Goal: Task Accomplishment & Management: Manage account settings

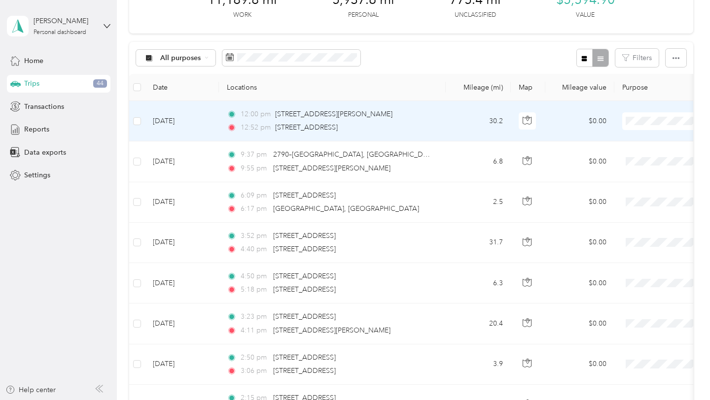
scroll to position [66, 0]
click at [632, 239] on span "Personal" at bounding box center [688, 243] width 151 height 10
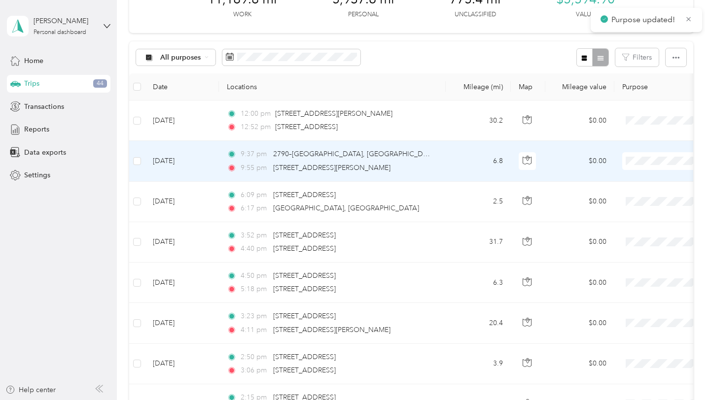
click at [621, 285] on span "Personal" at bounding box center [688, 283] width 151 height 10
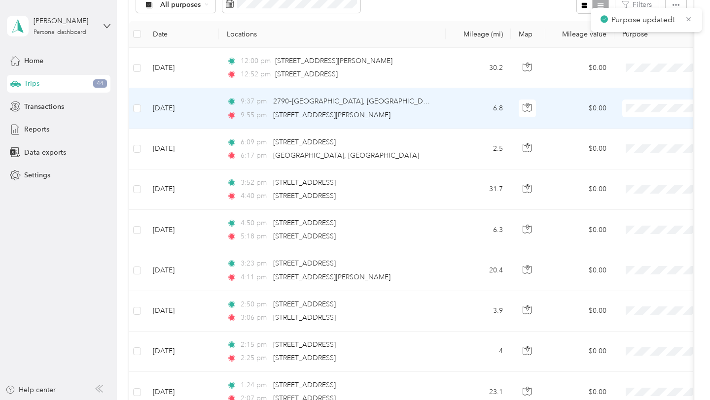
scroll to position [120, 0]
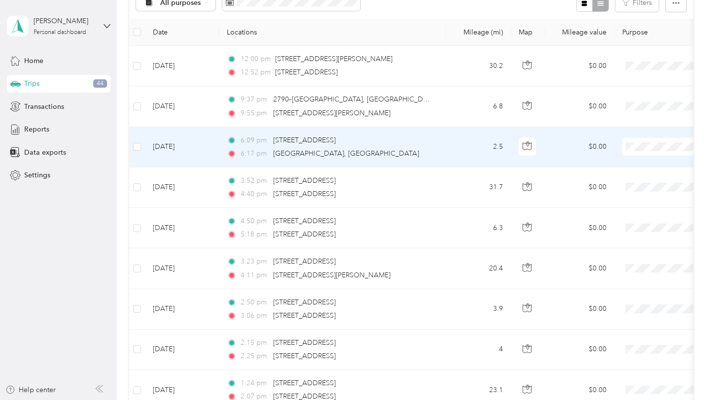
click at [643, 271] on span "Personal" at bounding box center [688, 269] width 151 height 10
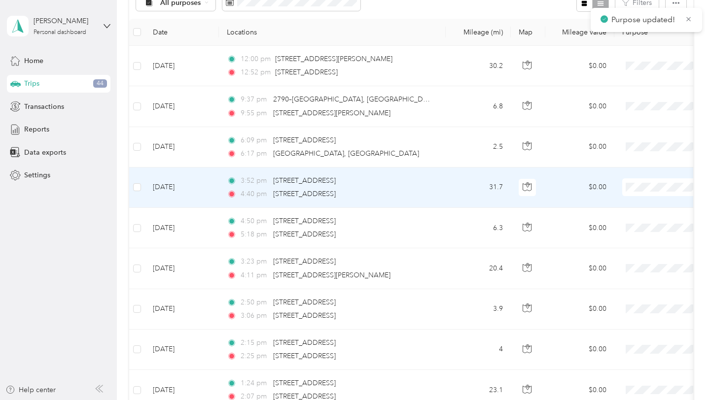
click at [624, 309] on span "Personal" at bounding box center [688, 309] width 151 height 10
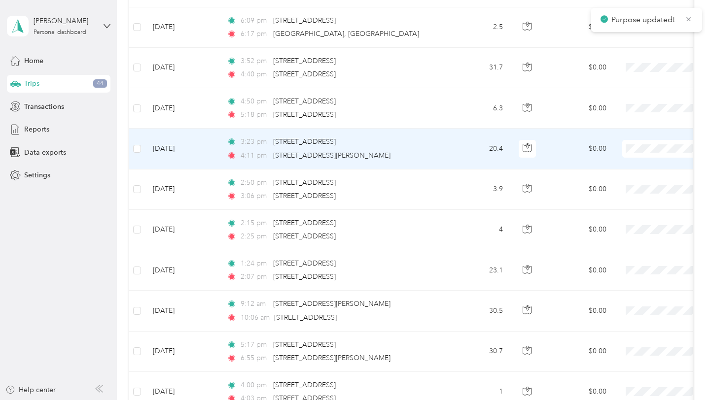
scroll to position [253, 0]
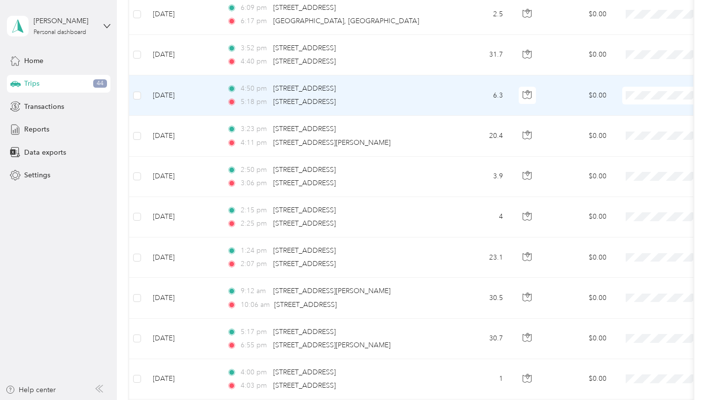
click at [619, 217] on span "Personal" at bounding box center [688, 218] width 151 height 10
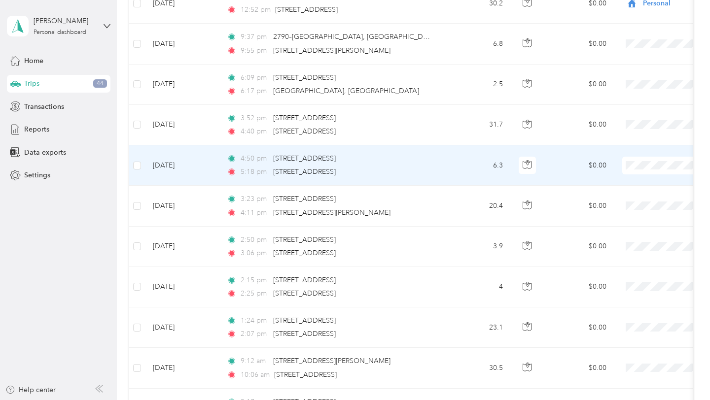
scroll to position [184, 0]
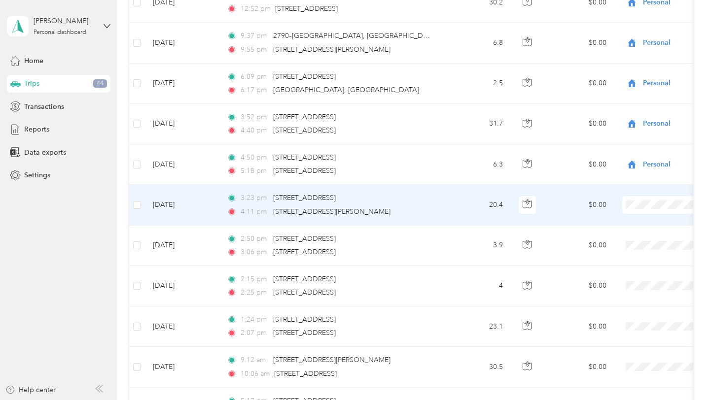
click at [647, 270] on span "[PERSON_NAME] Wines" at bounding box center [688, 275] width 151 height 10
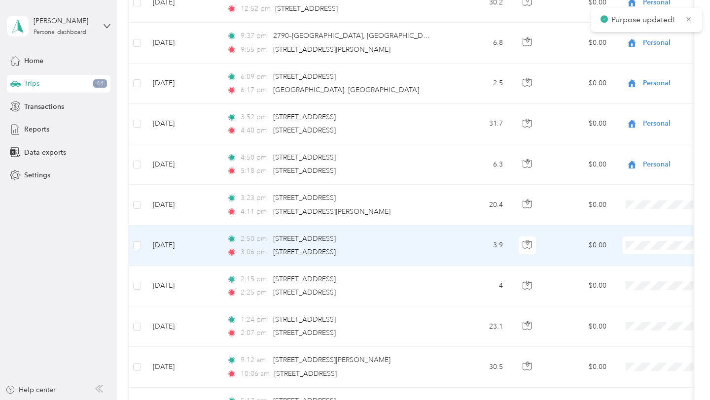
click at [638, 317] on span "[PERSON_NAME] Wines" at bounding box center [688, 316] width 151 height 10
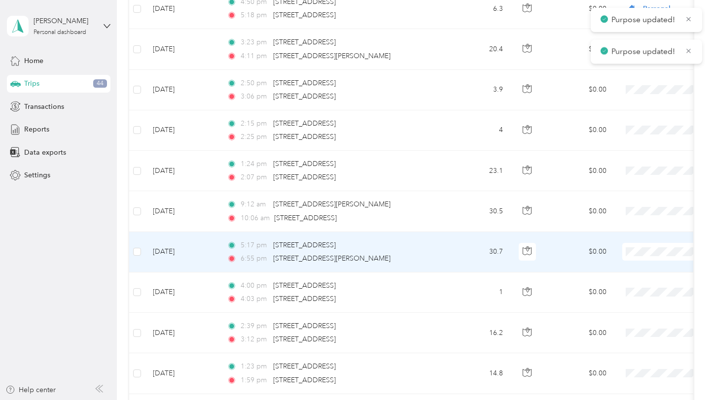
scroll to position [346, 0]
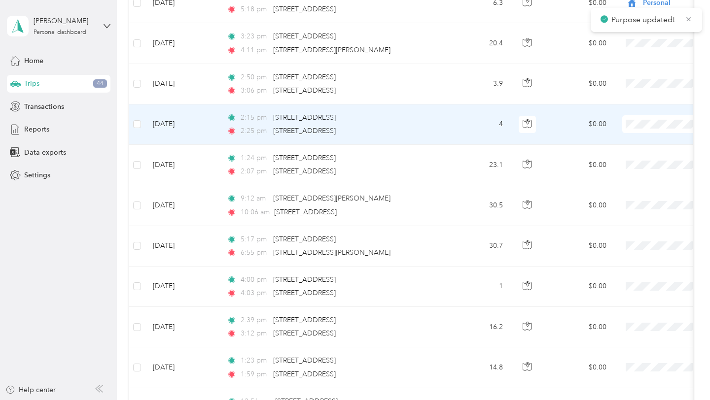
click at [646, 119] on span at bounding box center [683, 124] width 122 height 18
click at [628, 198] on li "[PERSON_NAME] Wines" at bounding box center [679, 194] width 182 height 17
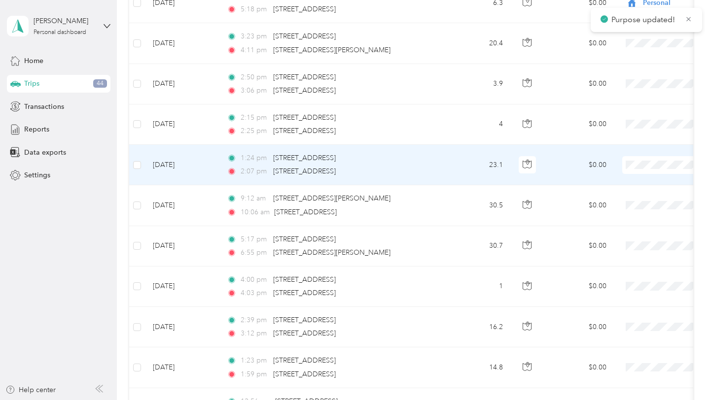
click at [631, 233] on span "[PERSON_NAME] Wines" at bounding box center [688, 235] width 151 height 10
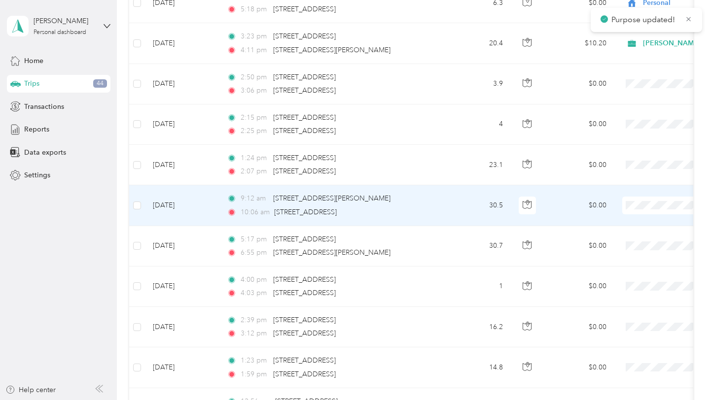
click at [637, 323] on span "Personal" at bounding box center [688, 328] width 151 height 10
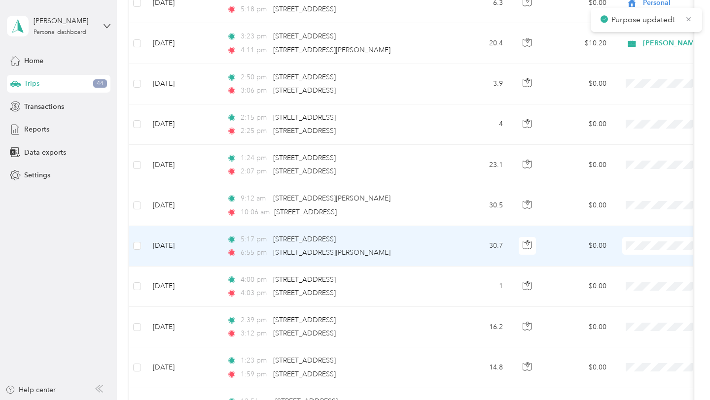
click at [620, 368] on span "Personal" at bounding box center [688, 368] width 151 height 10
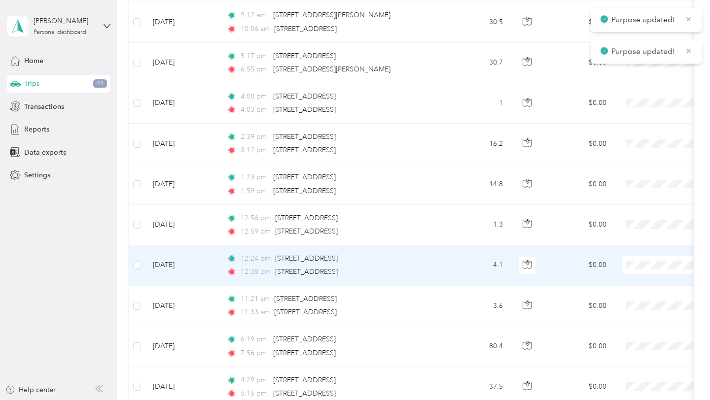
scroll to position [536, 0]
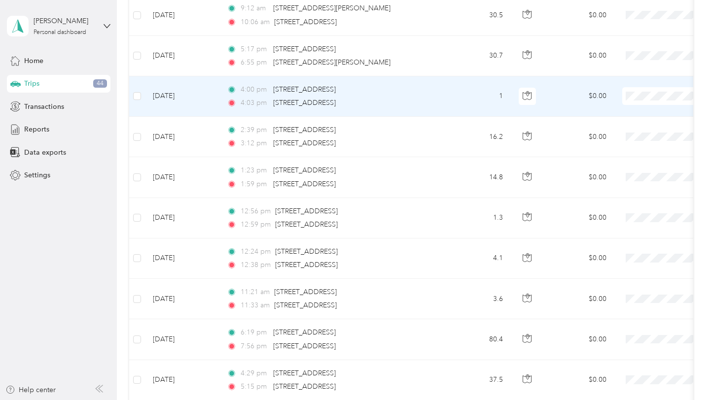
click at [632, 167] on span "[PERSON_NAME] Wines" at bounding box center [688, 166] width 151 height 10
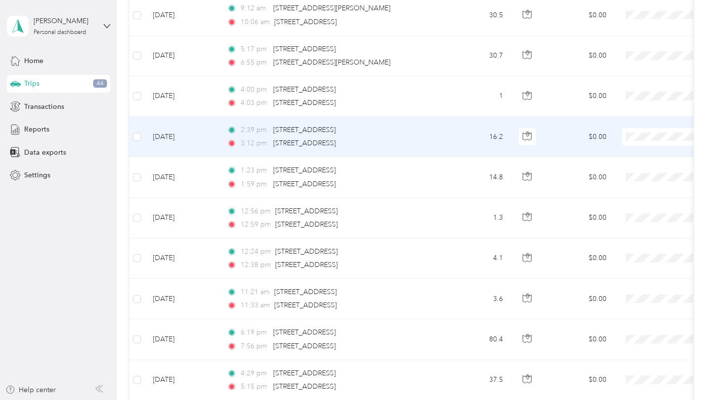
click at [620, 207] on span "[PERSON_NAME] Wines" at bounding box center [688, 207] width 151 height 10
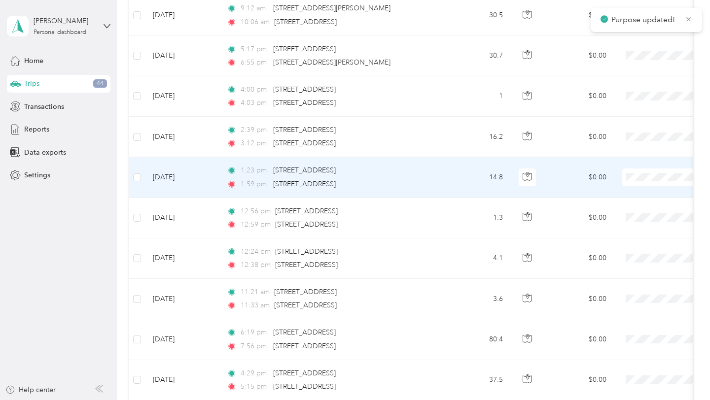
click at [631, 253] on li "[PERSON_NAME] Wines" at bounding box center [679, 247] width 182 height 17
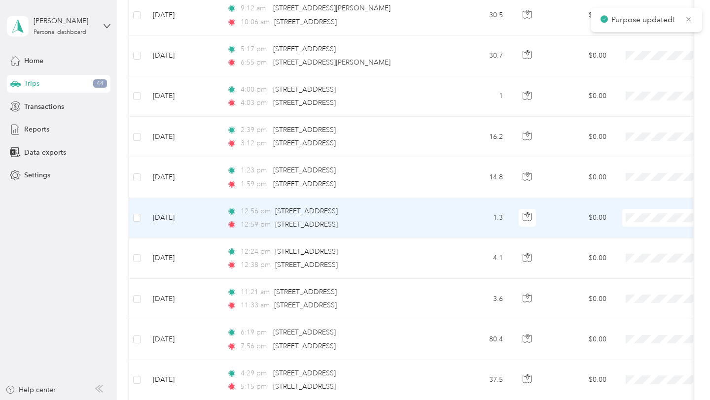
click at [627, 286] on span "[PERSON_NAME] Wines" at bounding box center [688, 288] width 151 height 10
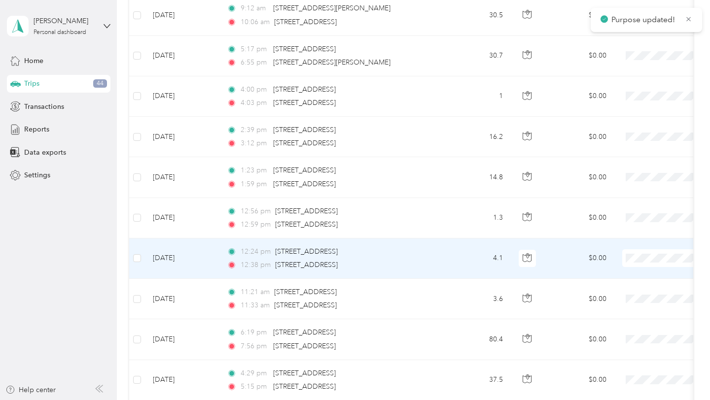
click at [635, 333] on li "[PERSON_NAME] Wines" at bounding box center [679, 328] width 182 height 17
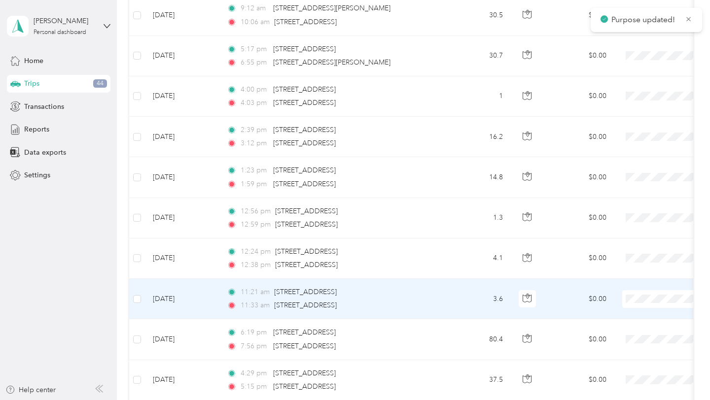
click at [659, 233] on li "[PERSON_NAME] Wines" at bounding box center [679, 228] width 182 height 17
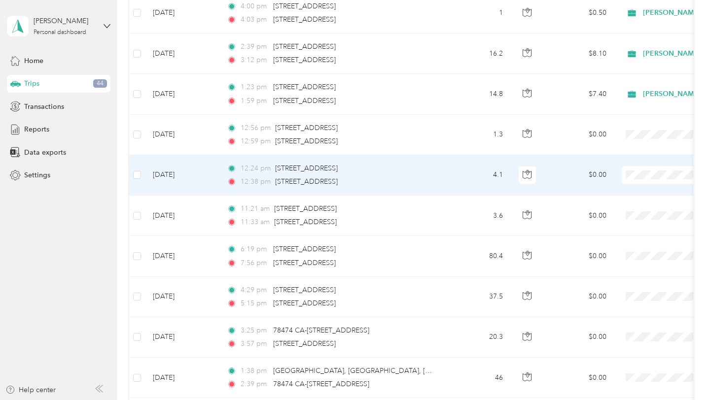
scroll to position [619, 0]
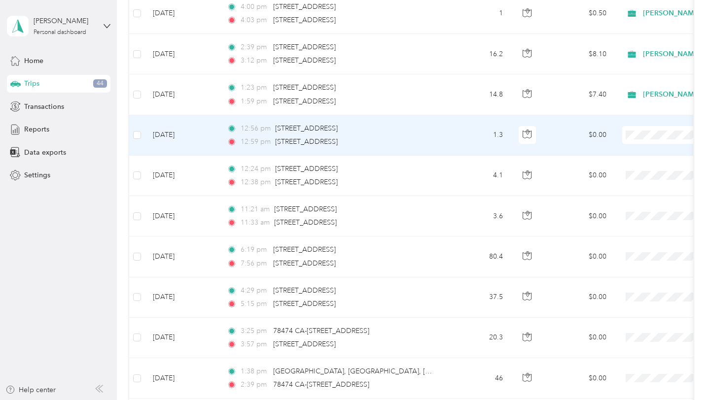
click at [628, 201] on span "[PERSON_NAME] Wines" at bounding box center [688, 205] width 151 height 10
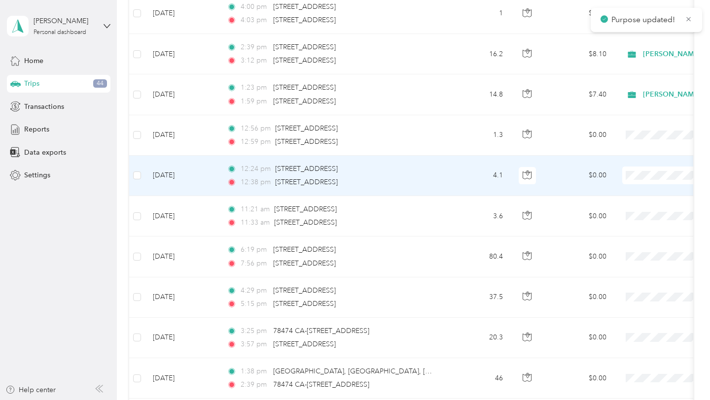
click at [629, 247] on li "[PERSON_NAME] Wines" at bounding box center [679, 240] width 182 height 17
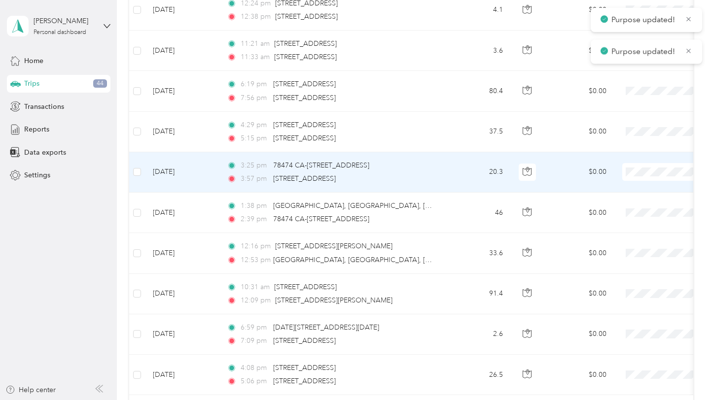
scroll to position [771, 0]
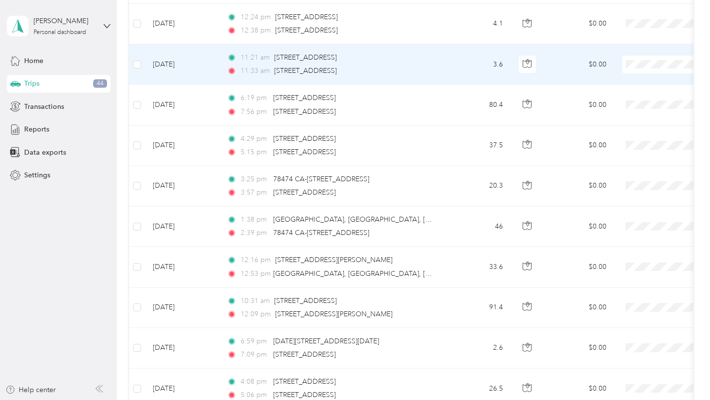
click at [626, 131] on span "[PERSON_NAME] Wines" at bounding box center [688, 135] width 151 height 10
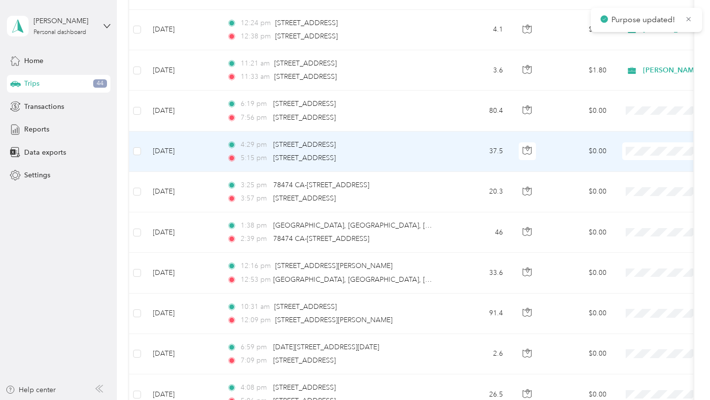
scroll to position [770, 0]
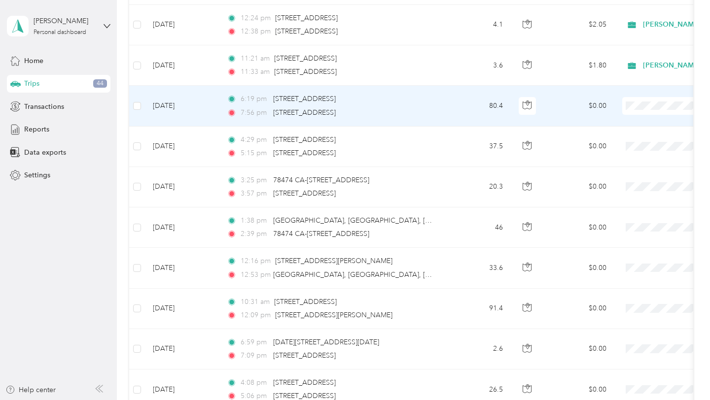
click at [658, 111] on span at bounding box center [683, 106] width 122 height 18
click at [620, 175] on span "[PERSON_NAME] Wines" at bounding box center [688, 175] width 151 height 10
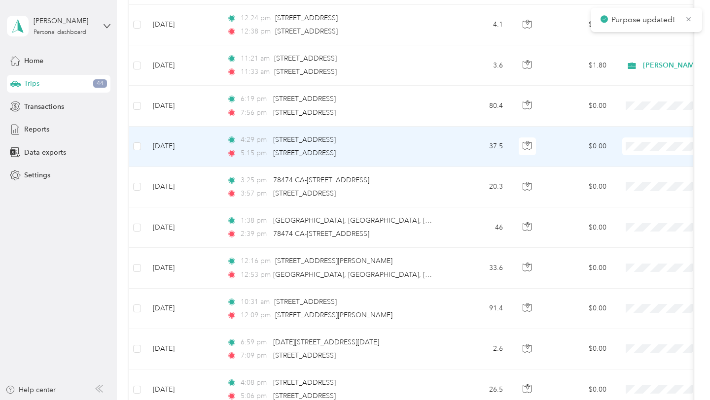
click at [632, 219] on span "[PERSON_NAME] Wines" at bounding box center [688, 217] width 151 height 10
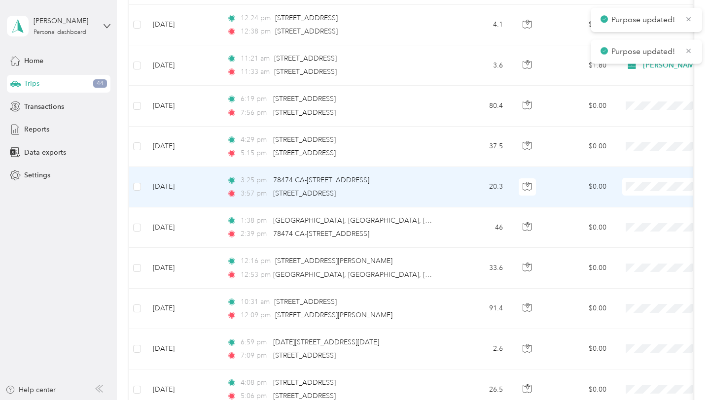
click at [618, 257] on span "[PERSON_NAME] Wines" at bounding box center [688, 257] width 151 height 10
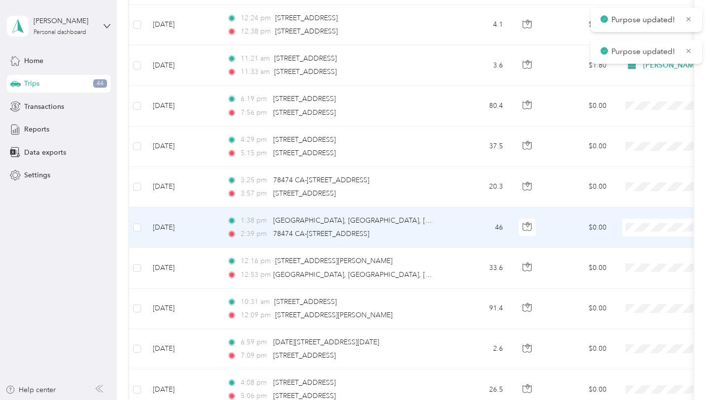
click at [628, 302] on li "[PERSON_NAME] Wines" at bounding box center [679, 298] width 182 height 17
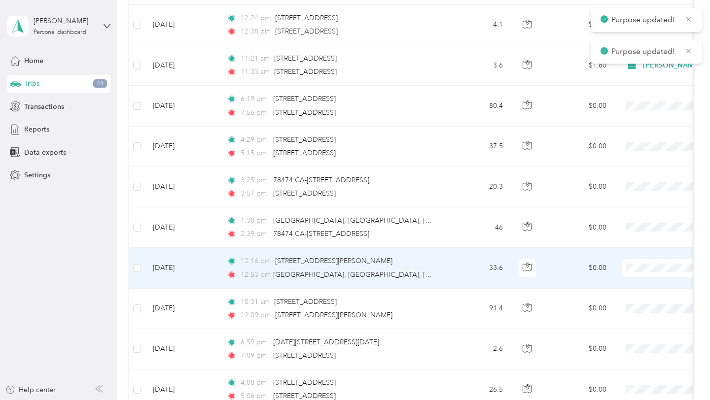
click at [627, 334] on span "[PERSON_NAME] Wines" at bounding box center [688, 338] width 151 height 10
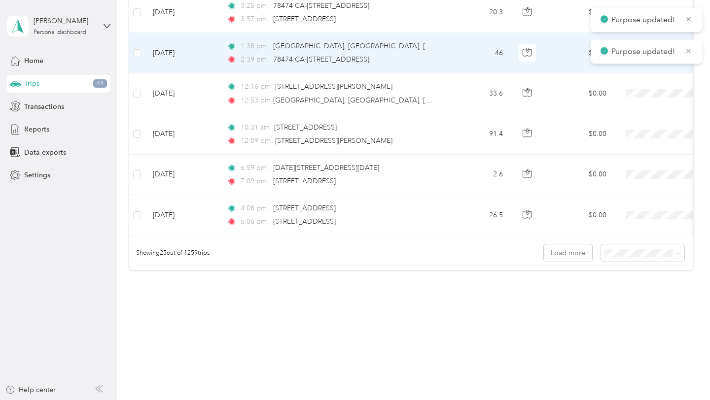
scroll to position [951, 0]
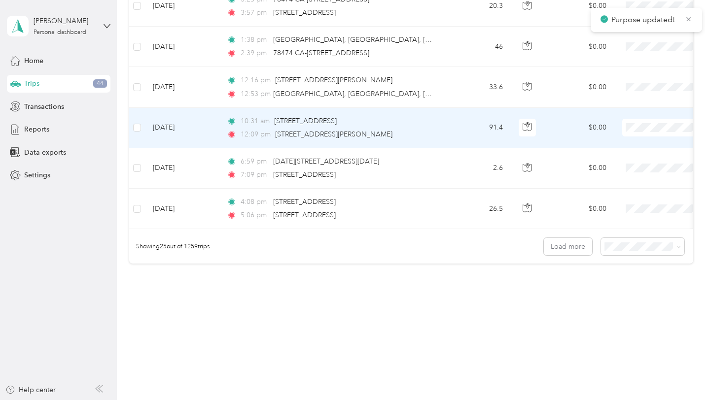
click at [640, 134] on span at bounding box center [683, 128] width 122 height 18
click at [629, 197] on span "[PERSON_NAME] Wines" at bounding box center [688, 198] width 151 height 10
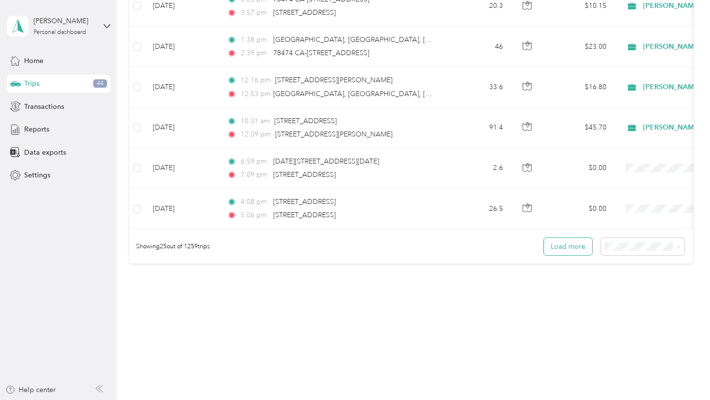
click at [579, 246] on button "Load more" at bounding box center [568, 246] width 48 height 17
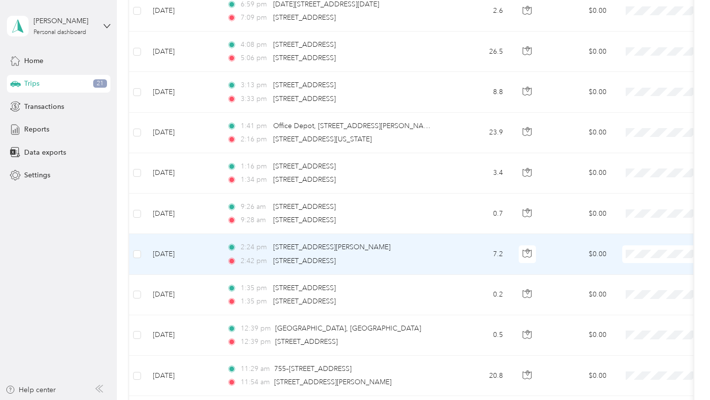
scroll to position [1080, 0]
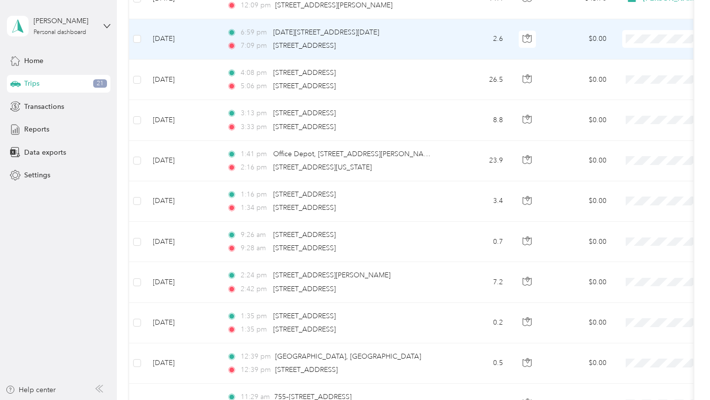
click at [628, 161] on span "Personal" at bounding box center [688, 161] width 151 height 10
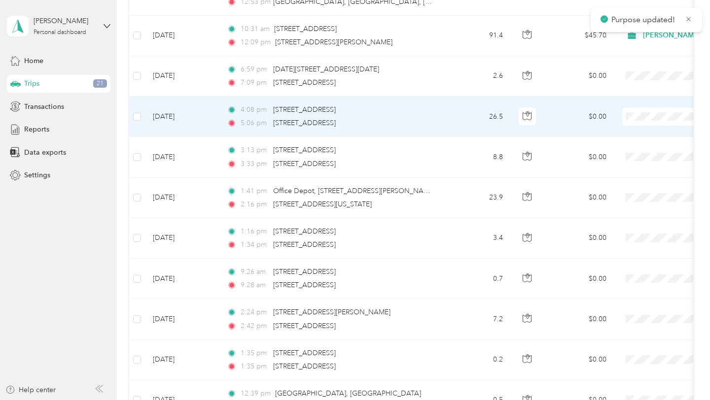
scroll to position [1044, 0]
click at [637, 188] on li "[PERSON_NAME] Wines" at bounding box center [679, 185] width 182 height 17
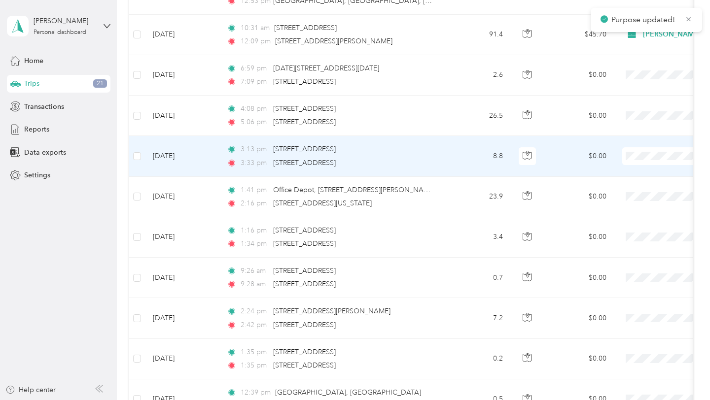
click at [632, 228] on li "[PERSON_NAME] Wines" at bounding box center [679, 224] width 182 height 17
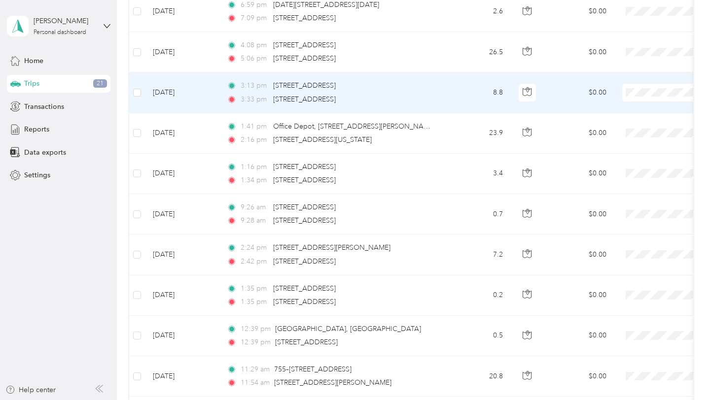
scroll to position [1108, 0]
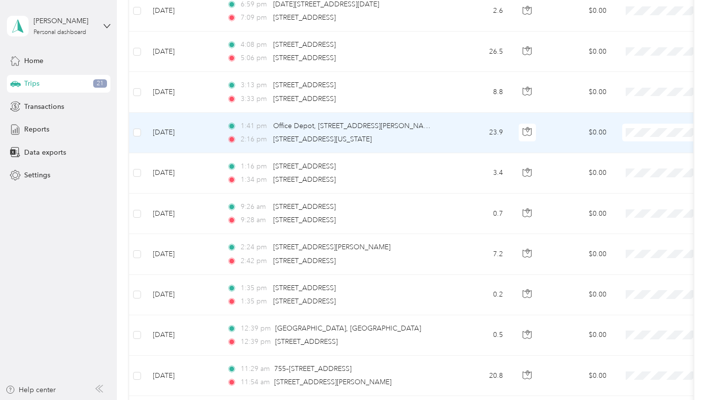
click at [625, 201] on span "[PERSON_NAME] Wines" at bounding box center [688, 201] width 151 height 10
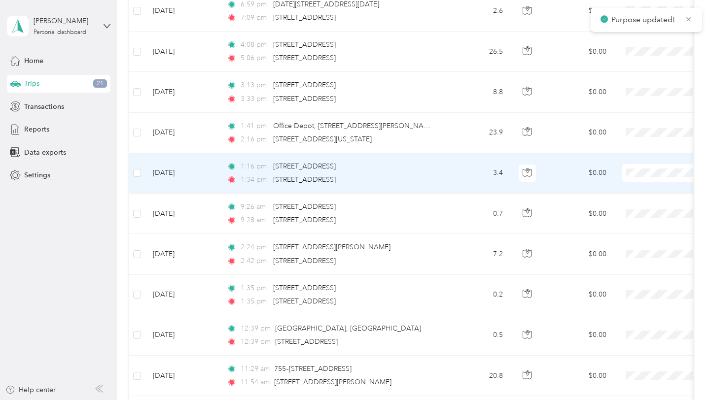
click at [635, 247] on span "[PERSON_NAME] Wines" at bounding box center [688, 243] width 151 height 10
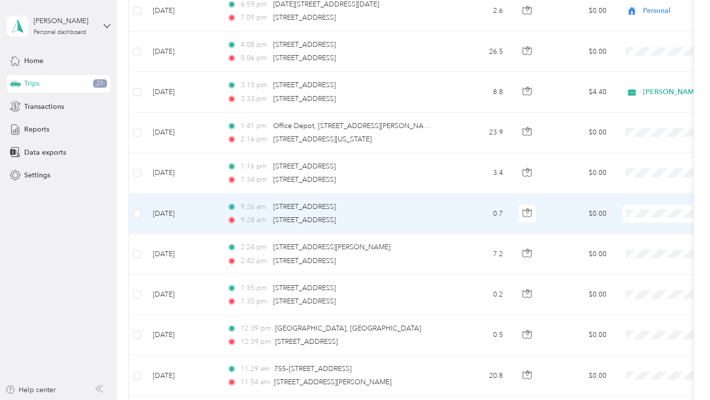
click at [625, 331] on span "Personal" at bounding box center [688, 336] width 151 height 10
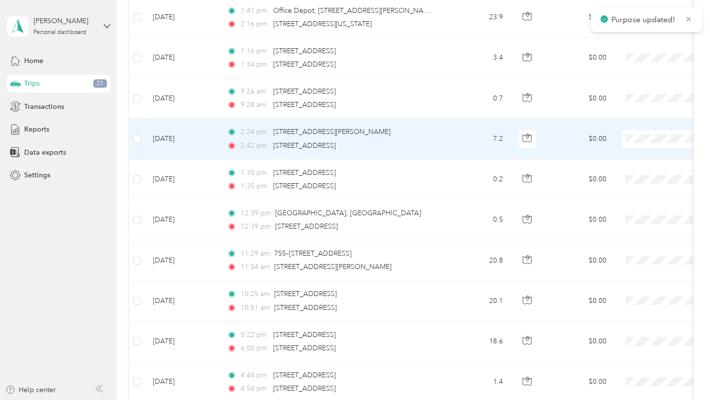
scroll to position [1248, 0]
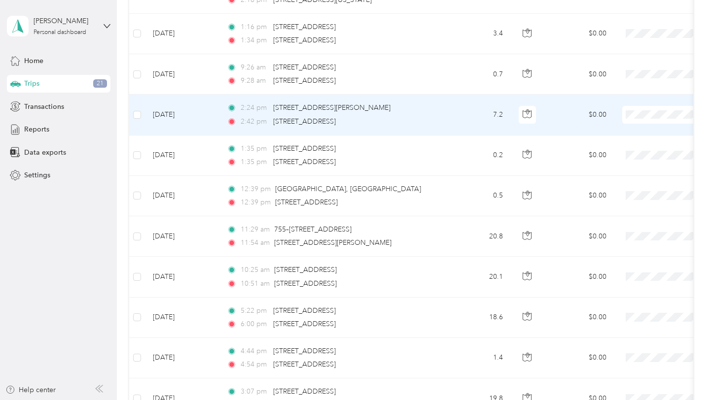
click at [620, 232] on span "Personal" at bounding box center [688, 237] width 151 height 10
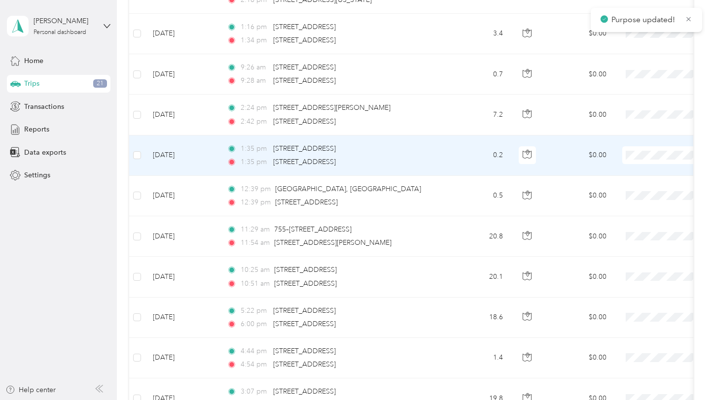
click at [616, 279] on span "Personal" at bounding box center [688, 277] width 151 height 10
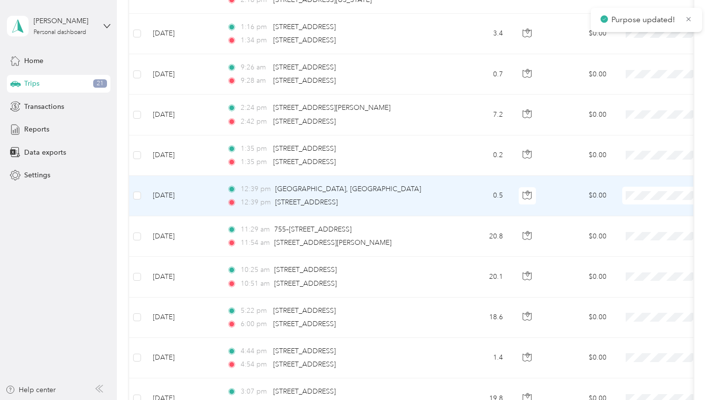
click at [631, 315] on span "Personal" at bounding box center [688, 318] width 151 height 10
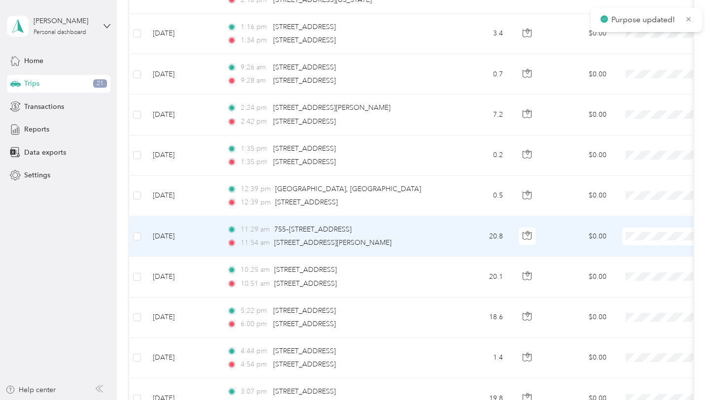
click at [618, 355] on span "Personal" at bounding box center [688, 359] width 151 height 10
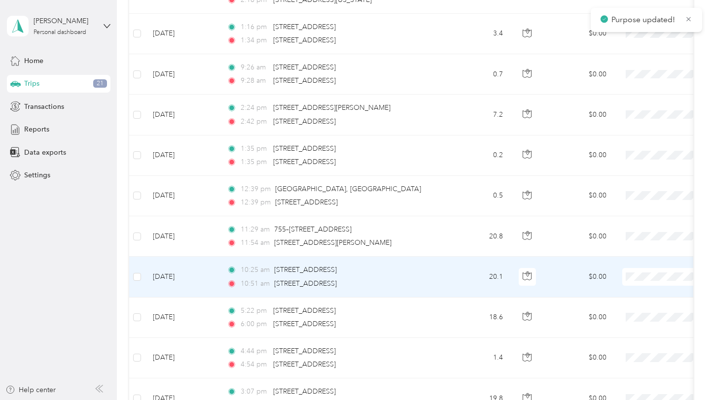
click at [642, 259] on span "Personal" at bounding box center [688, 258] width 151 height 10
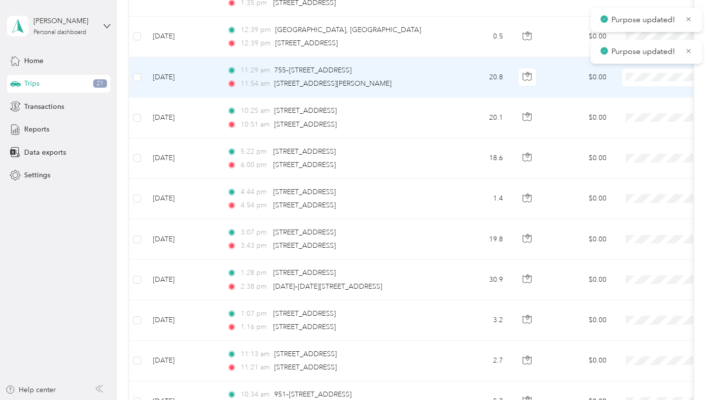
scroll to position [1418, 0]
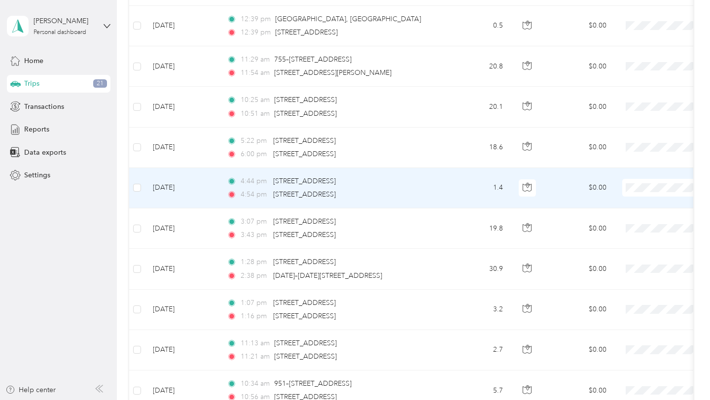
click at [631, 308] on span "Personal" at bounding box center [688, 310] width 151 height 10
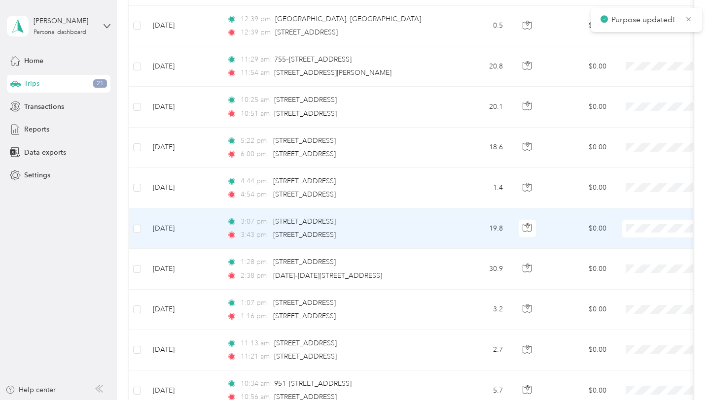
click at [614, 347] on span "Personal" at bounding box center [688, 351] width 151 height 10
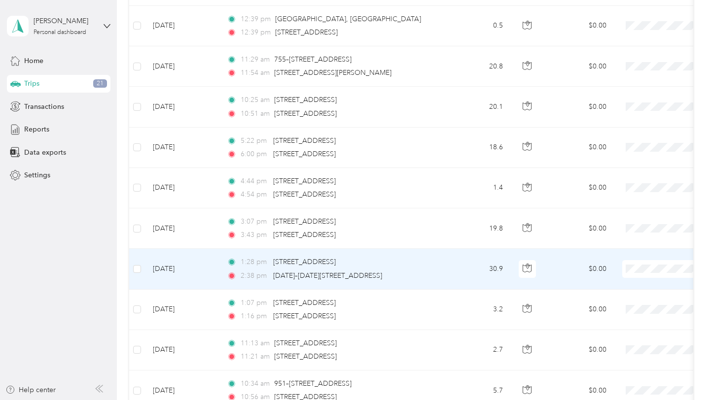
click at [622, 394] on span "Personal" at bounding box center [688, 391] width 151 height 10
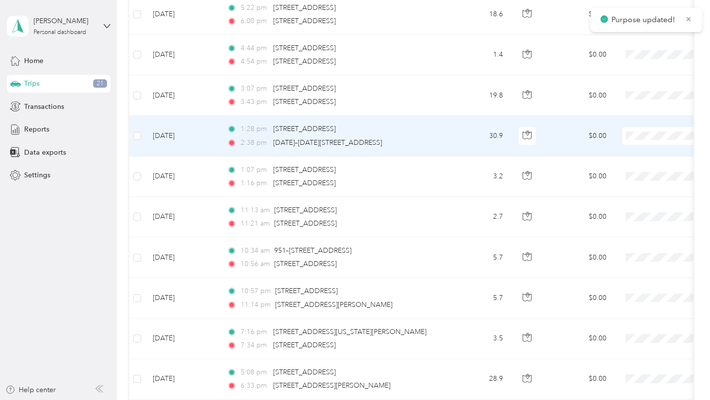
scroll to position [1572, 0]
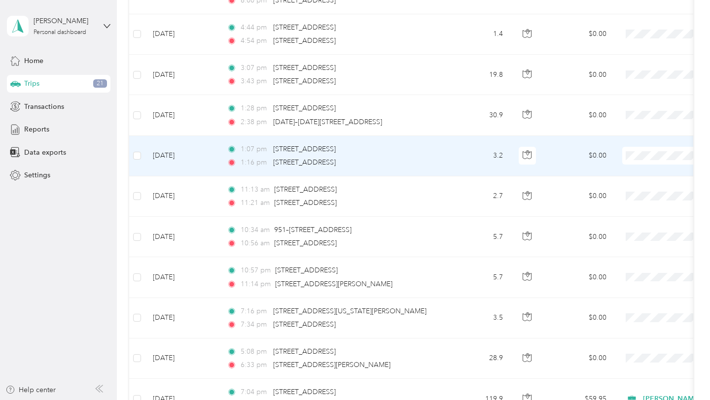
click at [629, 275] on span "Personal" at bounding box center [688, 278] width 151 height 10
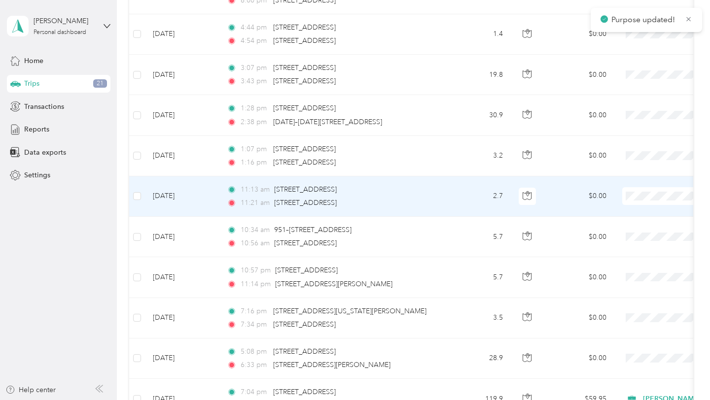
click at [626, 318] on span "Personal" at bounding box center [688, 318] width 151 height 10
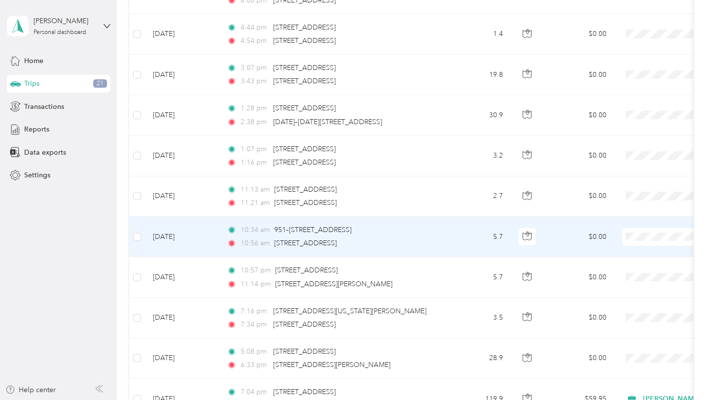
click at [622, 357] on span "Personal" at bounding box center [688, 359] width 151 height 10
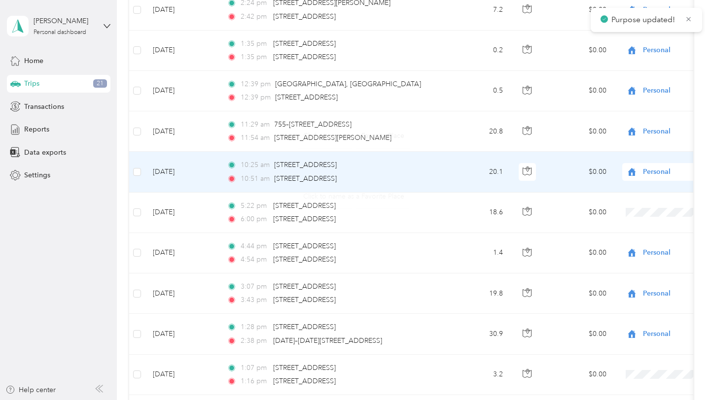
scroll to position [1348, 0]
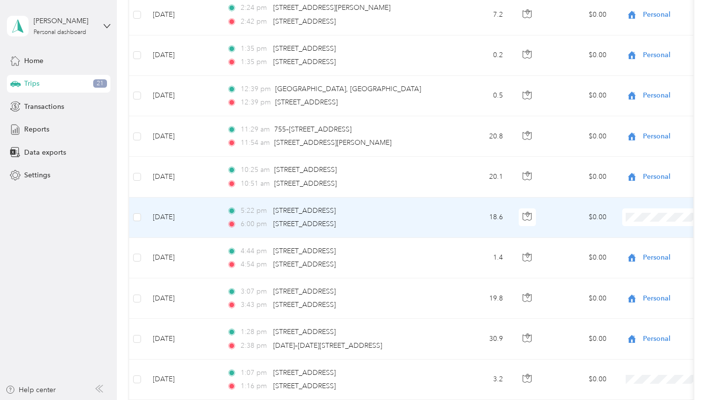
click at [645, 343] on span "Personal" at bounding box center [688, 339] width 151 height 10
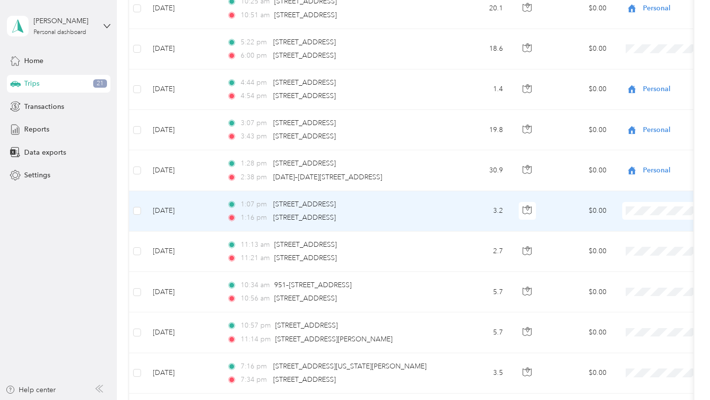
scroll to position [1515, 0]
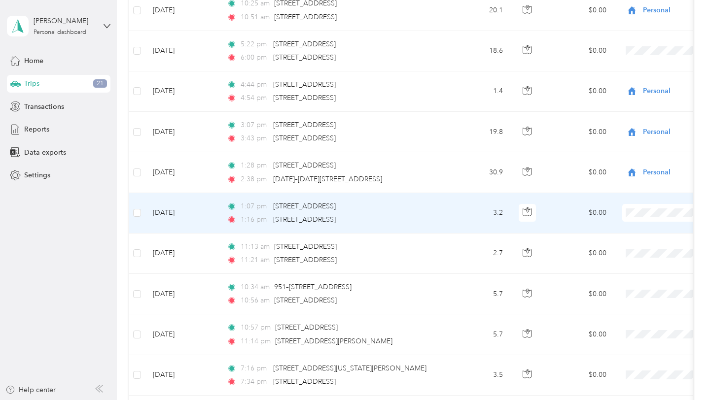
click at [625, 328] on li "Personal" at bounding box center [679, 335] width 182 height 17
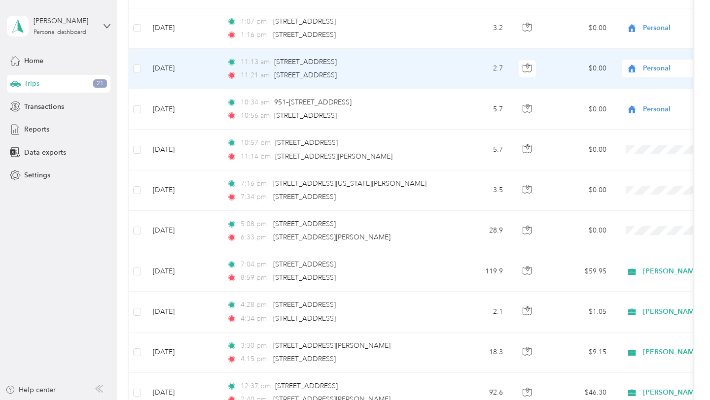
scroll to position [1700, 0]
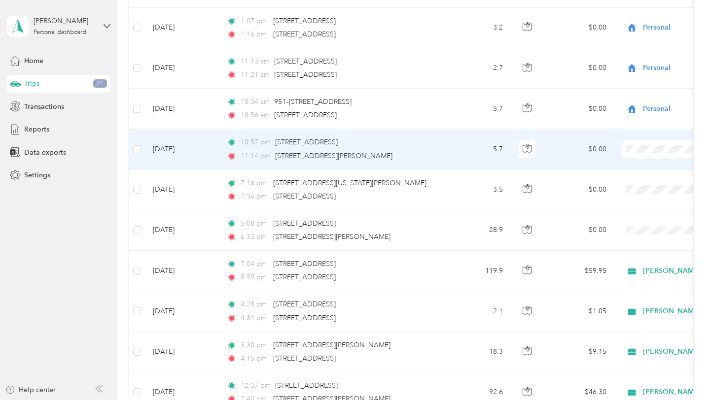
click at [628, 270] on span "Personal" at bounding box center [688, 271] width 151 height 10
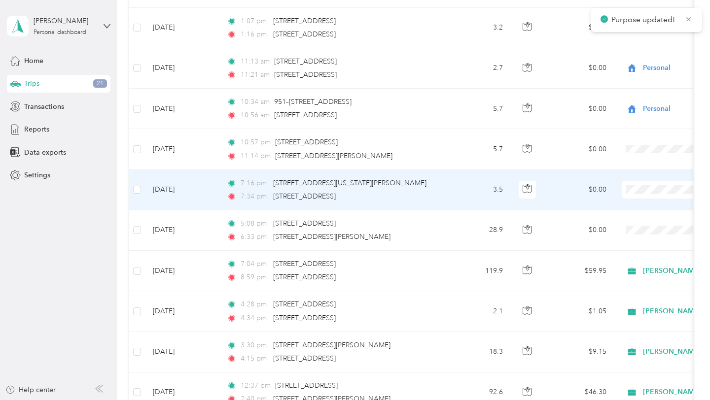
click at [630, 310] on span "Personal" at bounding box center [688, 312] width 151 height 10
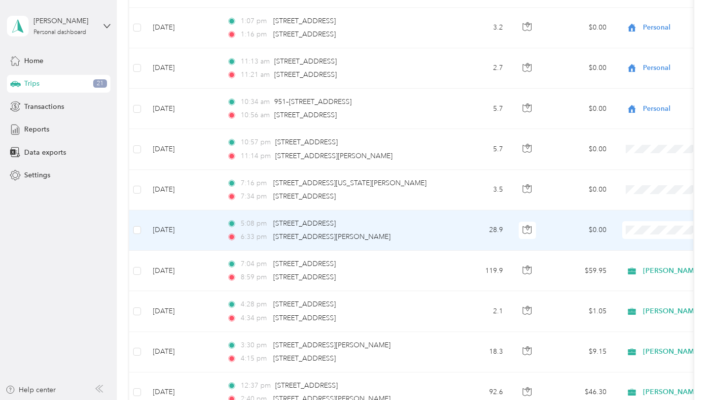
click at [641, 349] on span "Personal" at bounding box center [688, 352] width 151 height 10
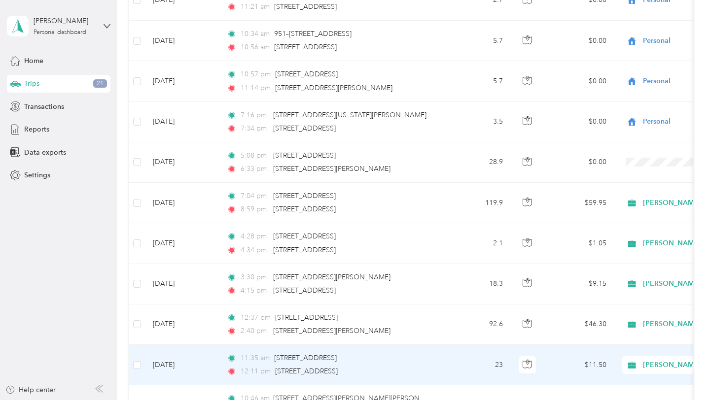
scroll to position [1733, 0]
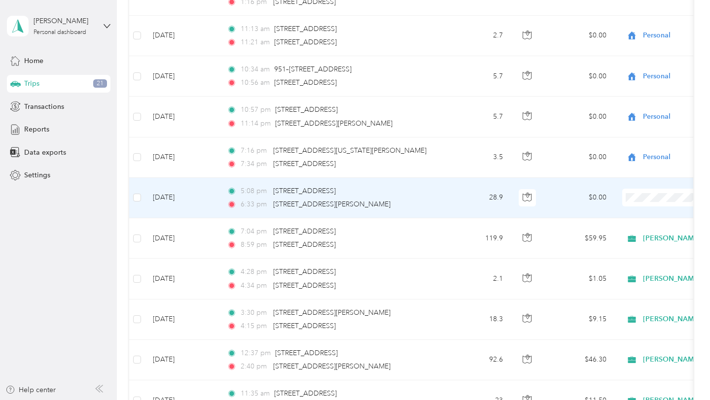
click at [618, 321] on span "Personal" at bounding box center [688, 320] width 151 height 10
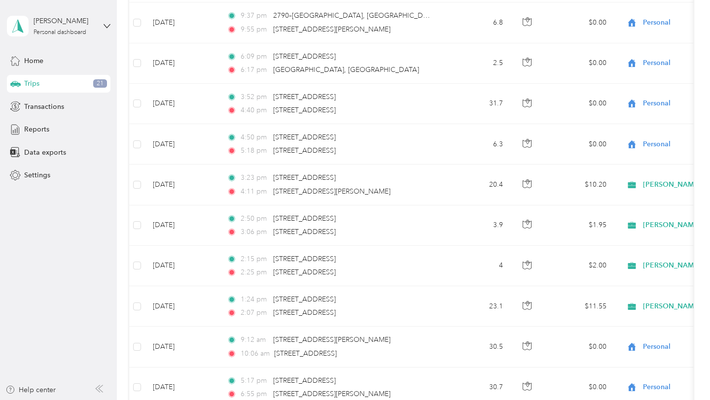
scroll to position [0, 0]
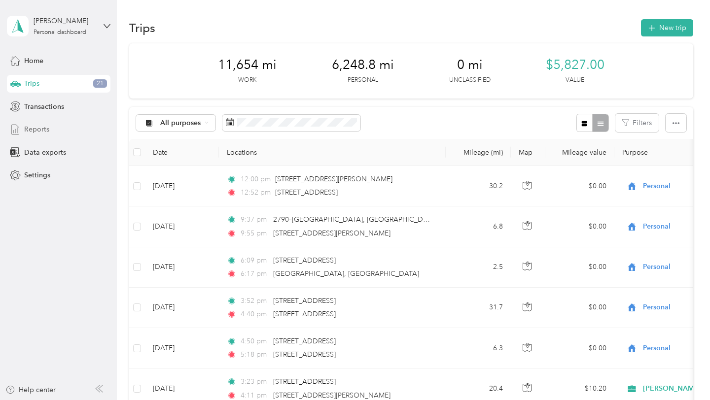
click at [27, 129] on span "Reports" at bounding box center [36, 129] width 25 height 10
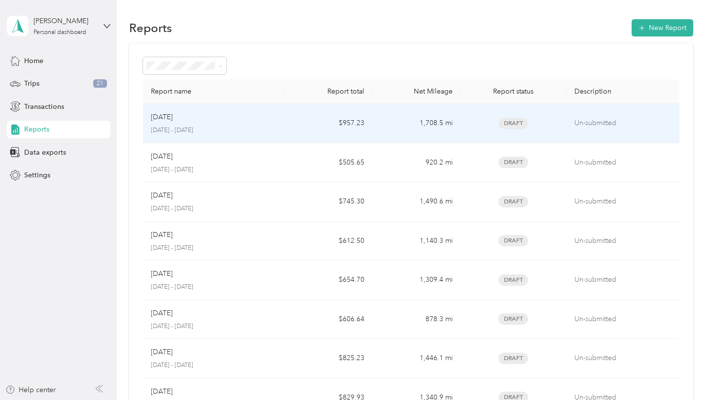
click at [233, 122] on div "[DATE]" at bounding box center [213, 117] width 125 height 11
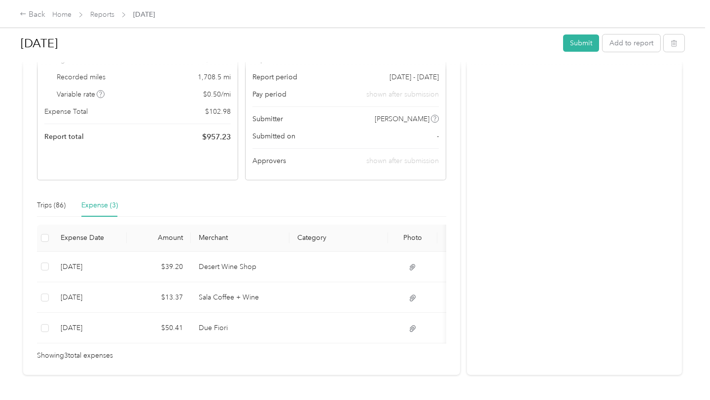
scroll to position [102, 0]
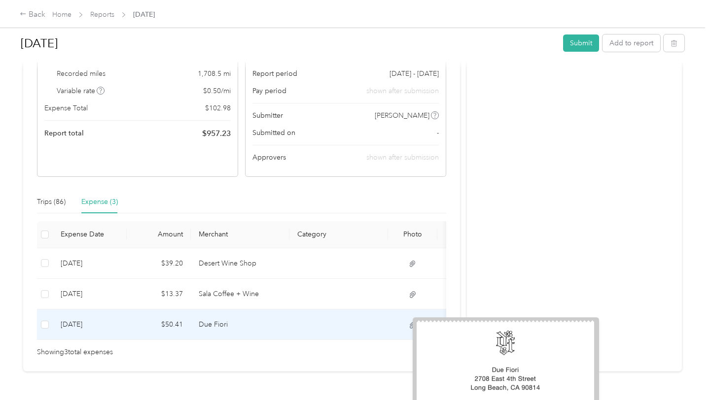
click at [412, 328] on icon at bounding box center [412, 325] width 9 height 9
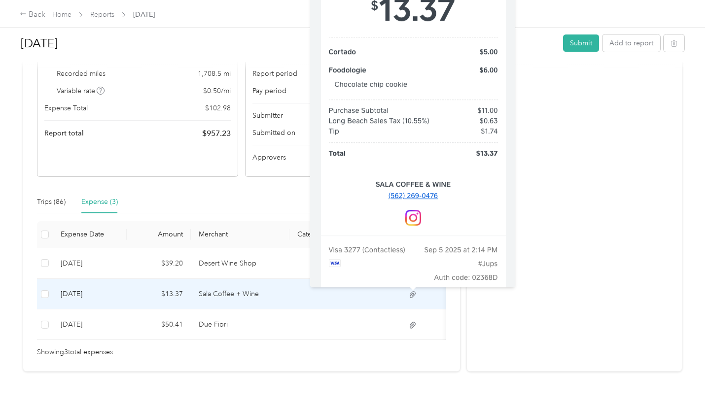
click at [411, 297] on icon at bounding box center [413, 294] width 6 height 6
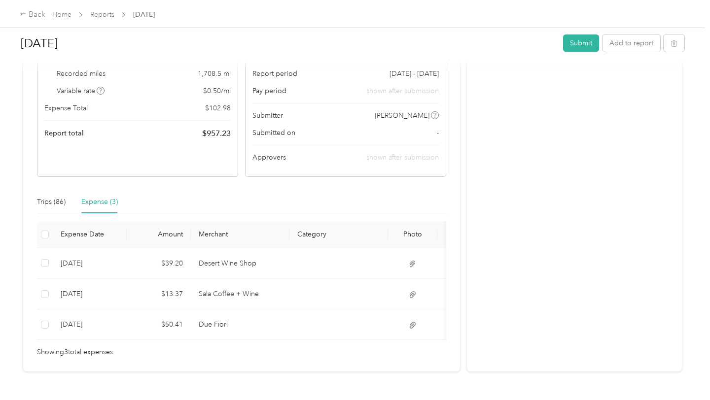
click at [271, 203] on div "Trips (86) Expense (3)" at bounding box center [241, 202] width 409 height 23
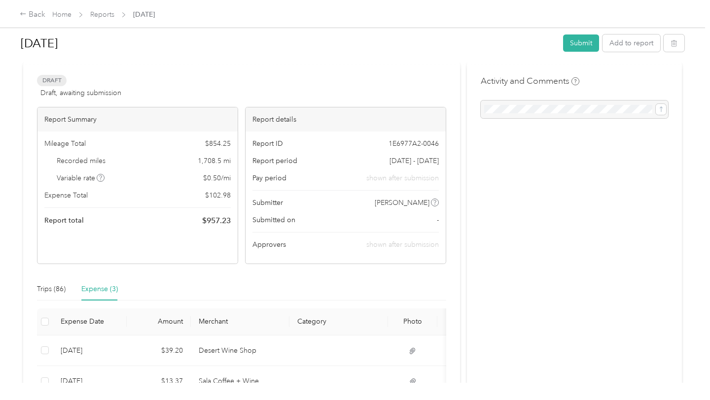
scroll to position [0, 0]
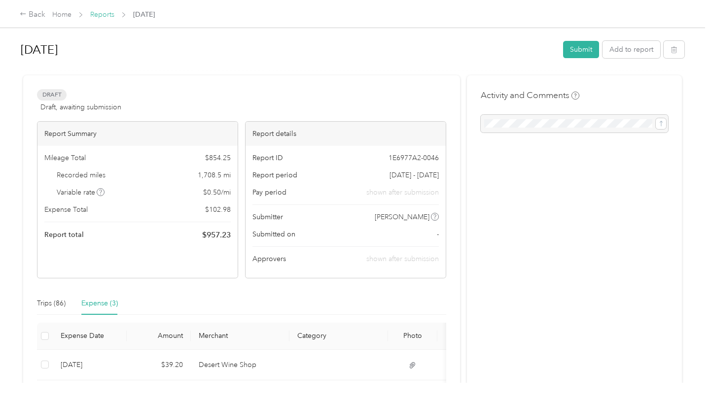
click at [107, 15] on link "Reports" at bounding box center [102, 14] width 24 height 8
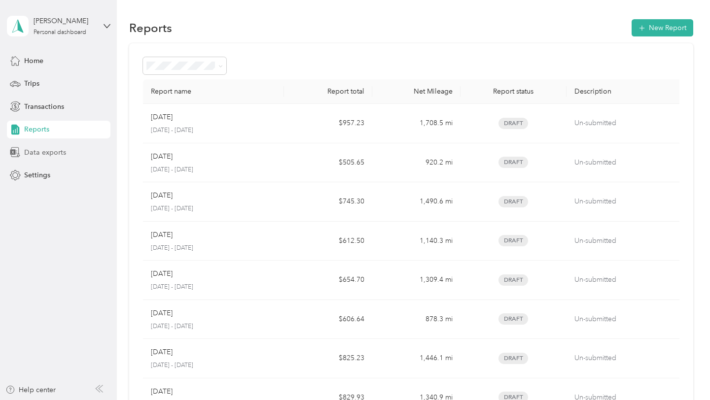
click at [36, 151] on span "Data exports" at bounding box center [45, 152] width 42 height 10
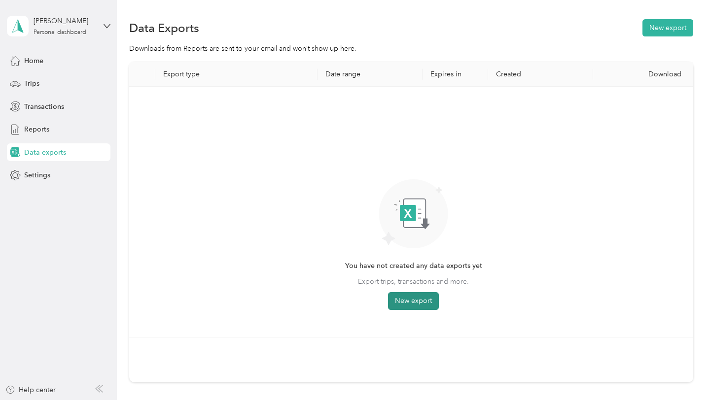
click at [413, 299] on button "New export" at bounding box center [413, 301] width 51 height 18
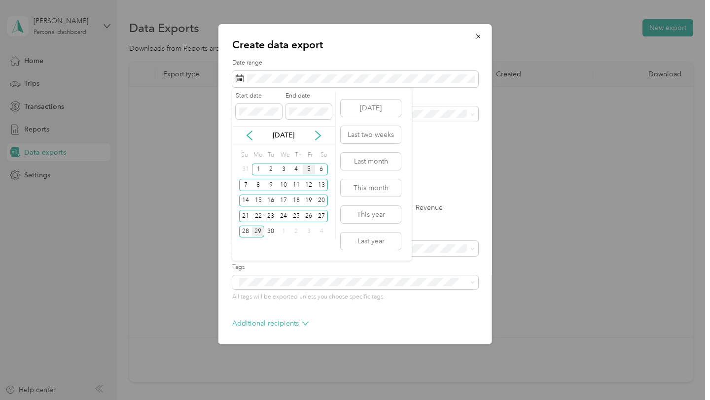
click at [309, 171] on div "5" at bounding box center [309, 170] width 13 height 12
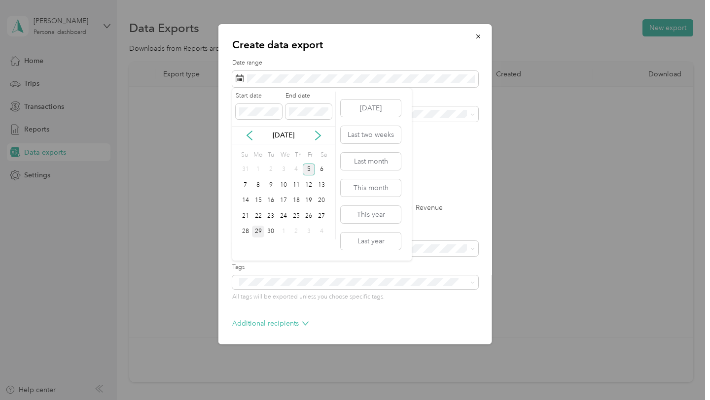
click at [307, 172] on div "5" at bounding box center [309, 170] width 13 height 12
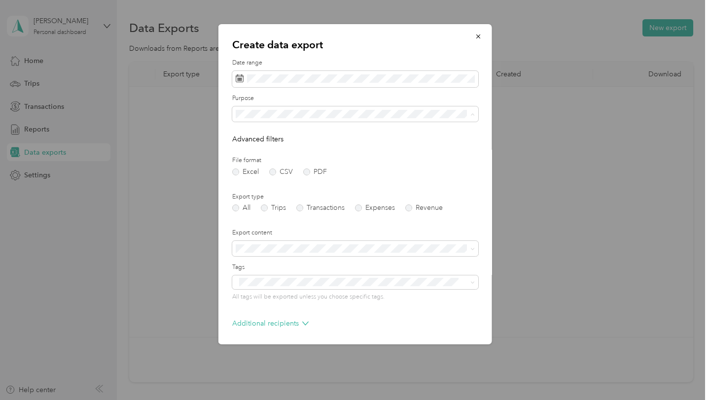
click at [261, 202] on div "[PERSON_NAME] Wines" at bounding box center [355, 200] width 232 height 10
click at [367, 209] on label "Expenses" at bounding box center [375, 208] width 40 height 7
click at [309, 173] on label "PDF" at bounding box center [315, 172] width 24 height 7
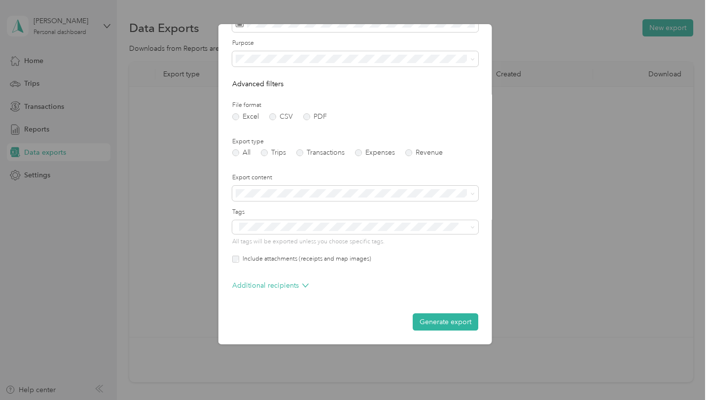
click at [233, 262] on div "Include attachments (receipts and map images)" at bounding box center [355, 259] width 246 height 9
click at [429, 321] on button "Generate export" at bounding box center [446, 322] width 66 height 17
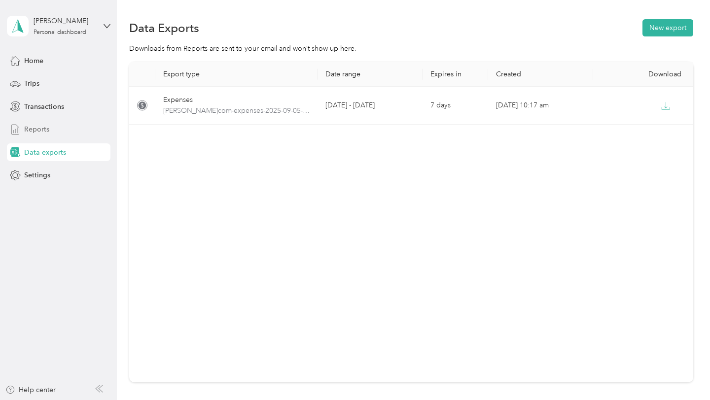
click at [28, 129] on span "Reports" at bounding box center [36, 129] width 25 height 10
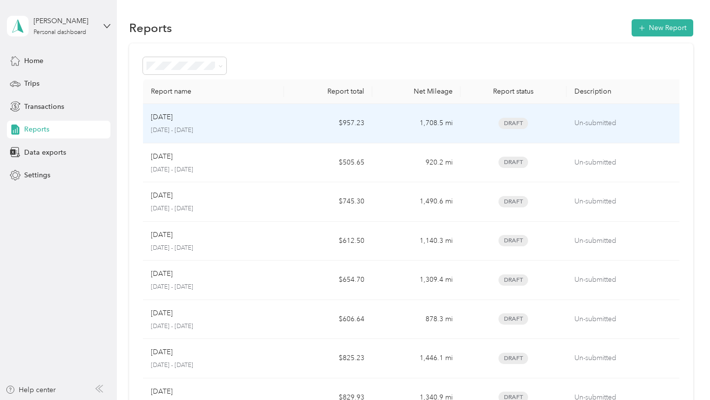
click at [223, 117] on div "[DATE]" at bounding box center [213, 117] width 125 height 11
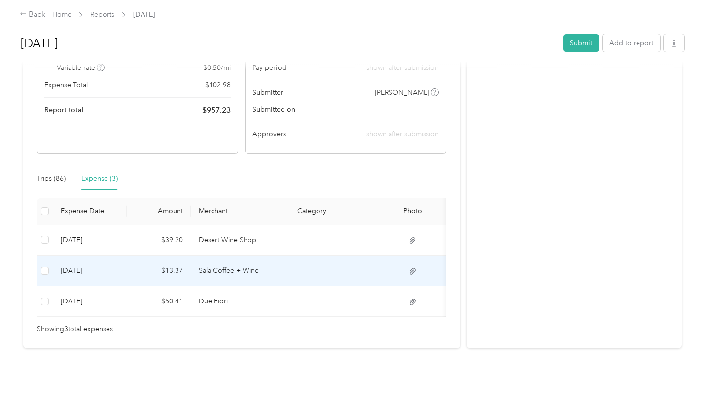
scroll to position [0, 116]
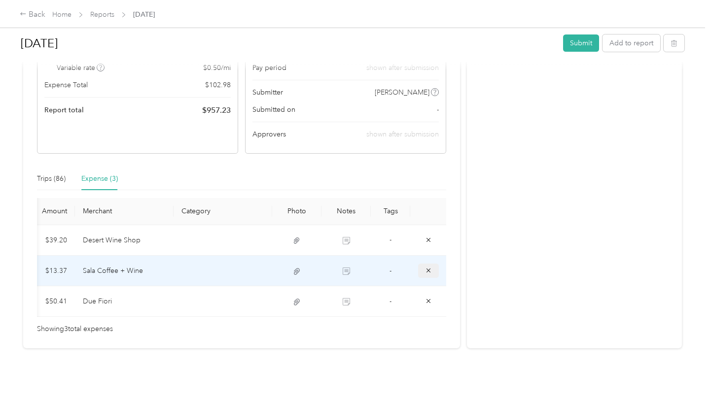
click at [427, 271] on icon "button" at bounding box center [428, 270] width 7 height 7
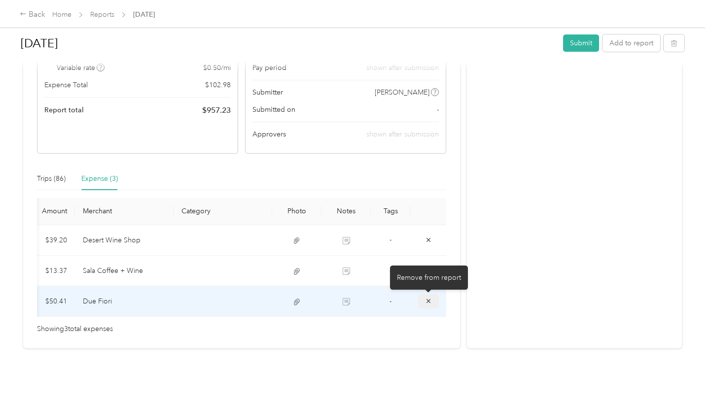
click at [431, 303] on icon "button" at bounding box center [428, 301] width 7 height 7
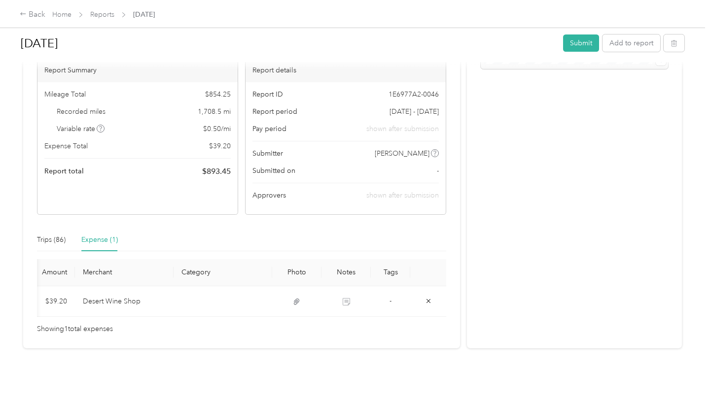
scroll to position [0, 0]
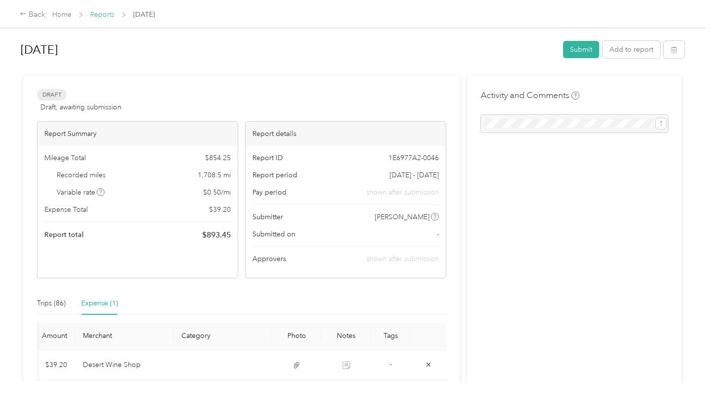
click at [102, 13] on link "Reports" at bounding box center [102, 14] width 24 height 8
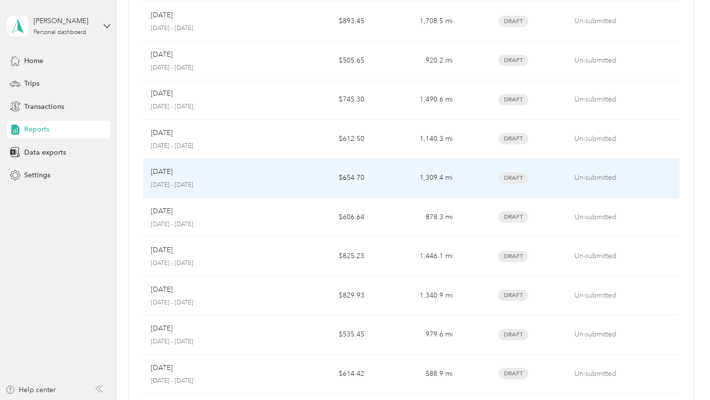
scroll to position [101, 0]
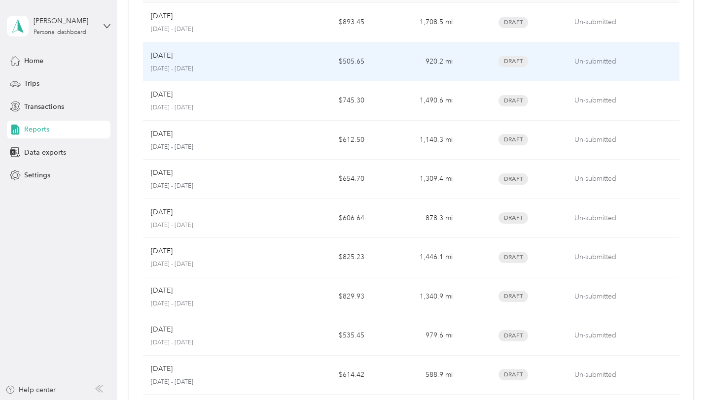
click at [248, 60] on div "[DATE]" at bounding box center [213, 55] width 125 height 11
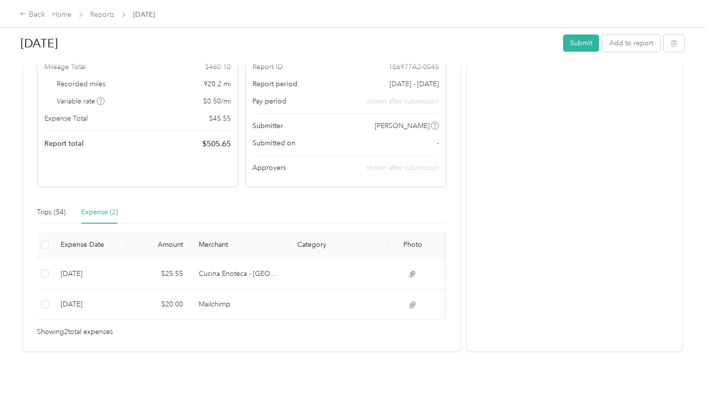
scroll to position [95, 0]
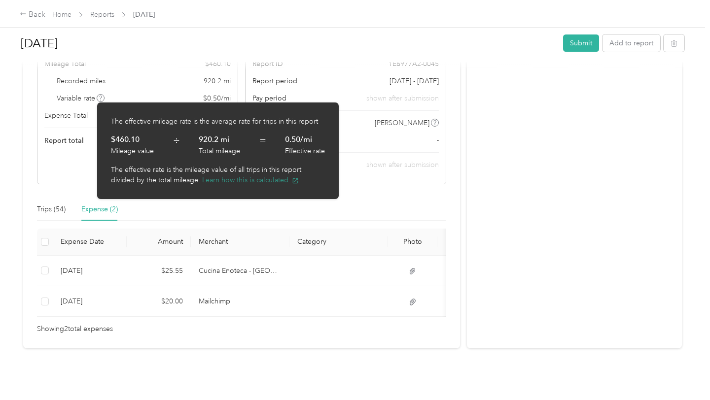
click at [233, 179] on button "Learn how this is calculated" at bounding box center [250, 180] width 97 height 10
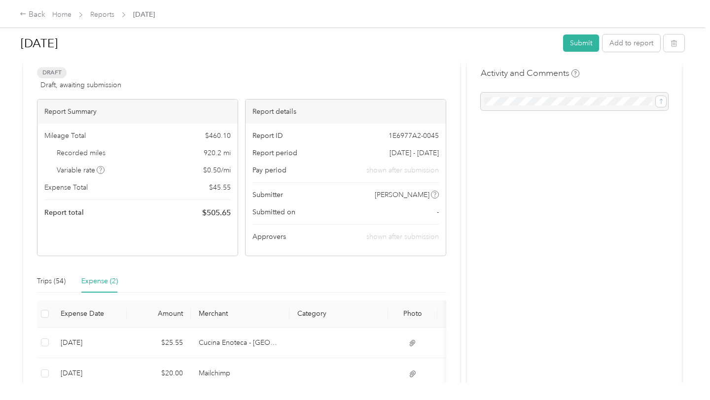
scroll to position [0, 0]
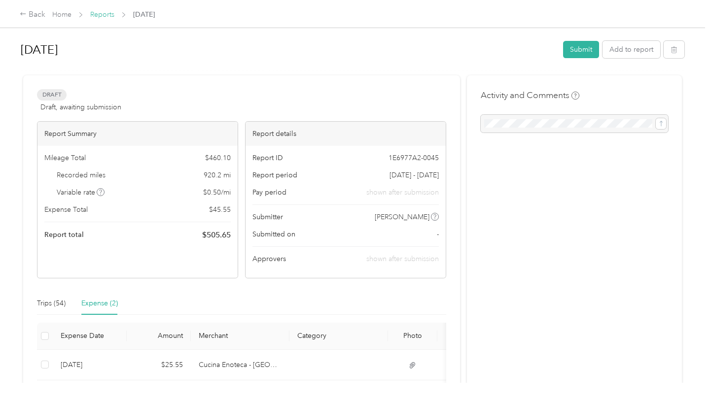
click at [103, 16] on link "Reports" at bounding box center [102, 14] width 24 height 8
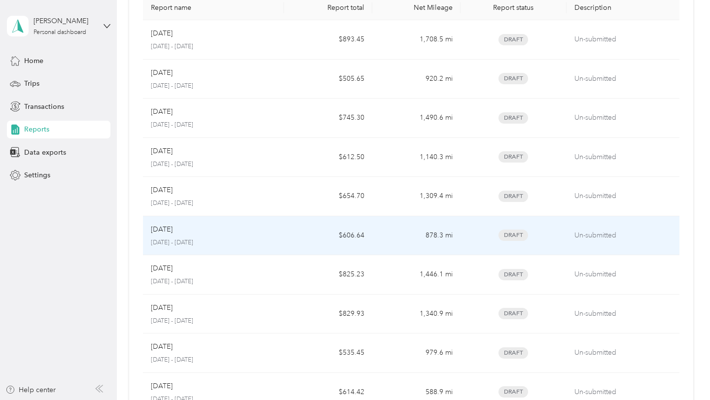
scroll to position [81, 0]
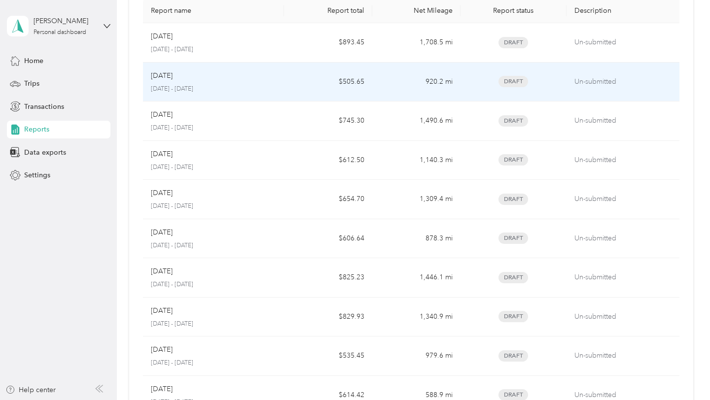
click at [251, 81] on div "Aug [DATE] - [DATE]" at bounding box center [213, 82] width 125 height 23
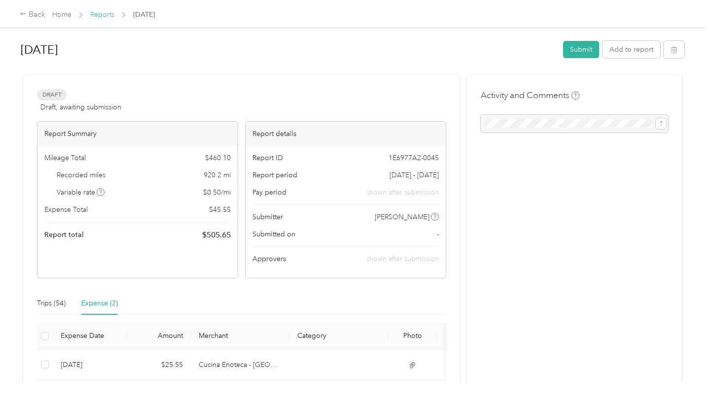
click at [103, 12] on link "Reports" at bounding box center [102, 14] width 24 height 8
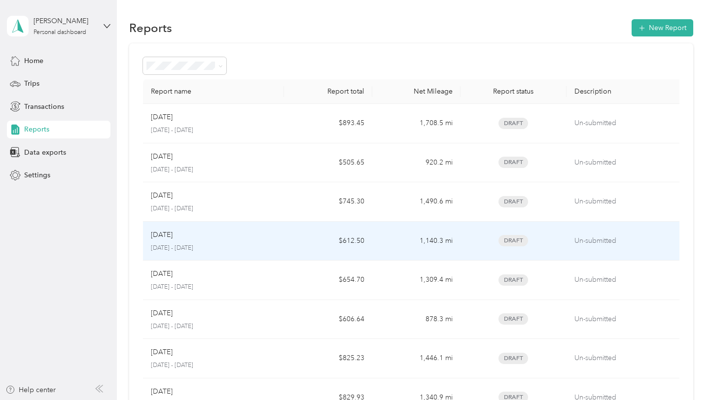
click at [273, 247] on p "[DATE] - [DATE]" at bounding box center [213, 248] width 125 height 9
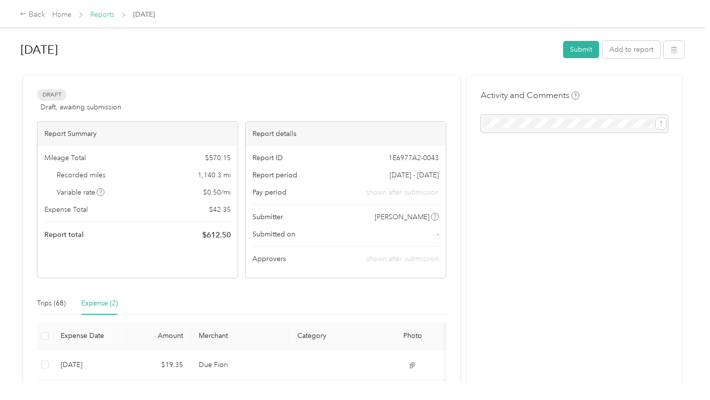
click at [108, 14] on link "Reports" at bounding box center [102, 14] width 24 height 8
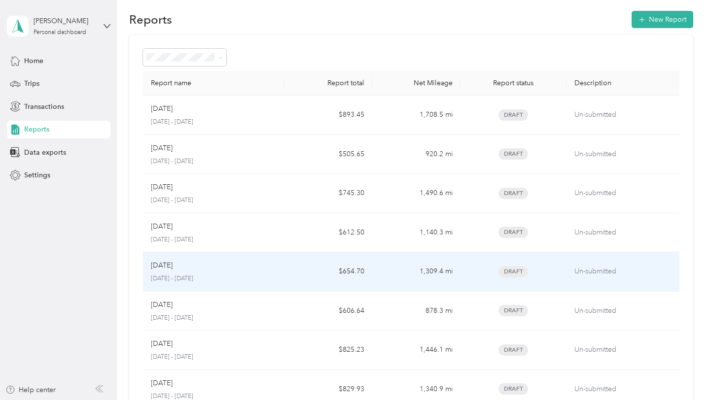
scroll to position [8, 0]
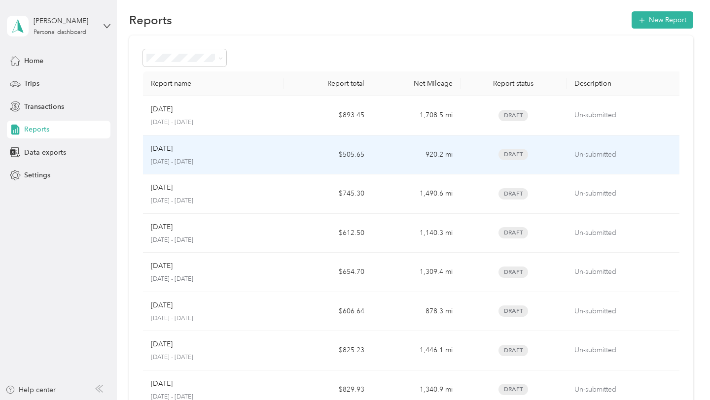
click at [281, 161] on td "Aug [DATE] - [DATE]" at bounding box center [213, 155] width 141 height 39
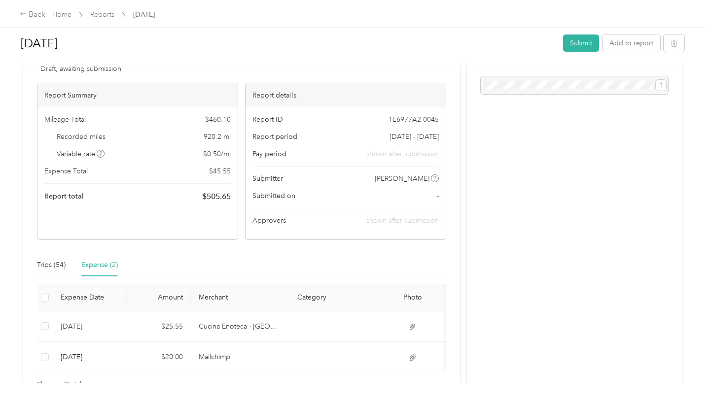
scroll to position [36, 0]
